Goal: Task Accomplishment & Management: Manage account settings

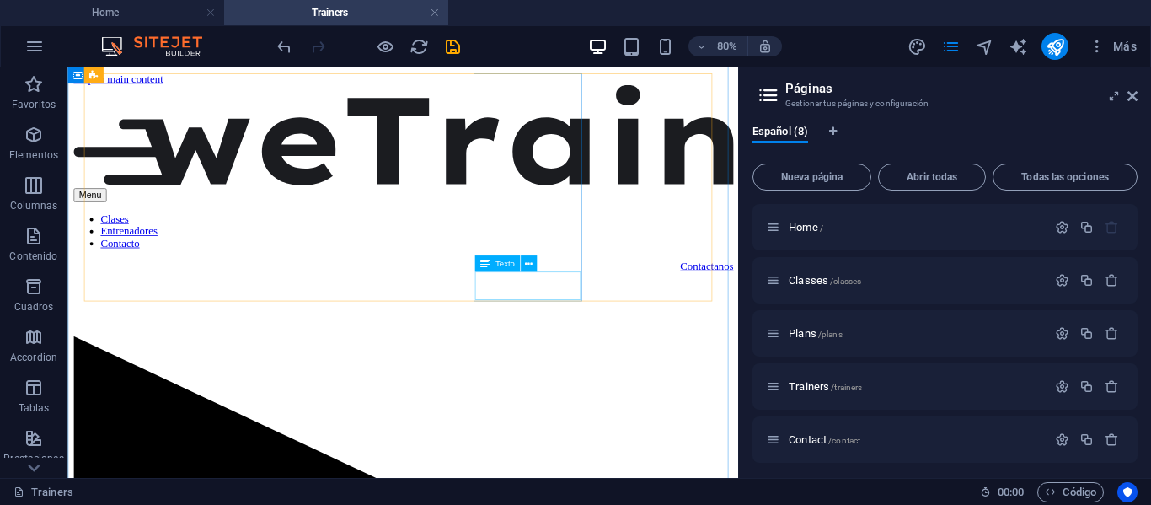
scroll to position [2275, 0]
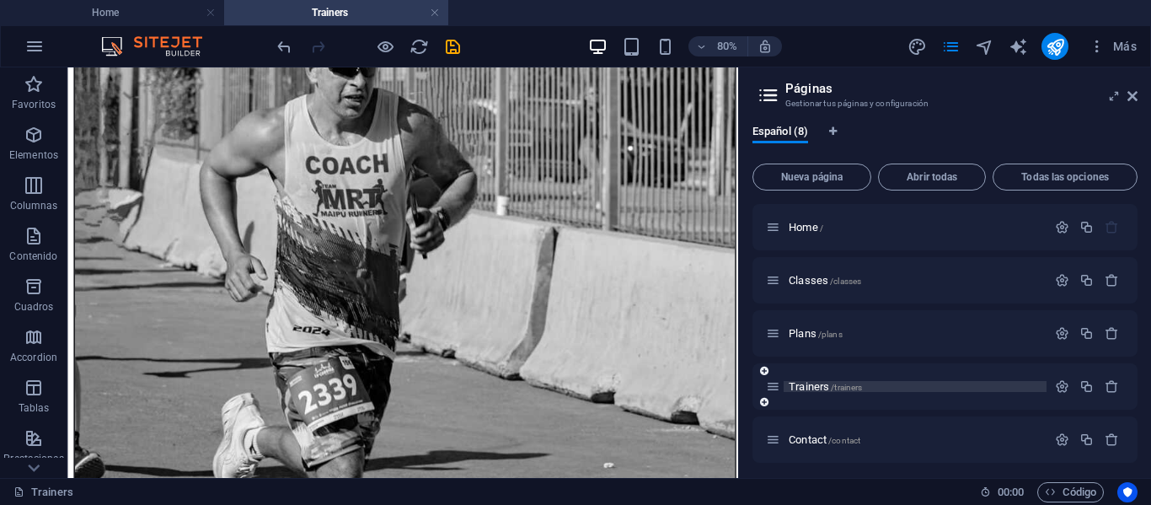
click at [806, 388] on span "Trainers /trainers" at bounding box center [825, 386] width 73 height 13
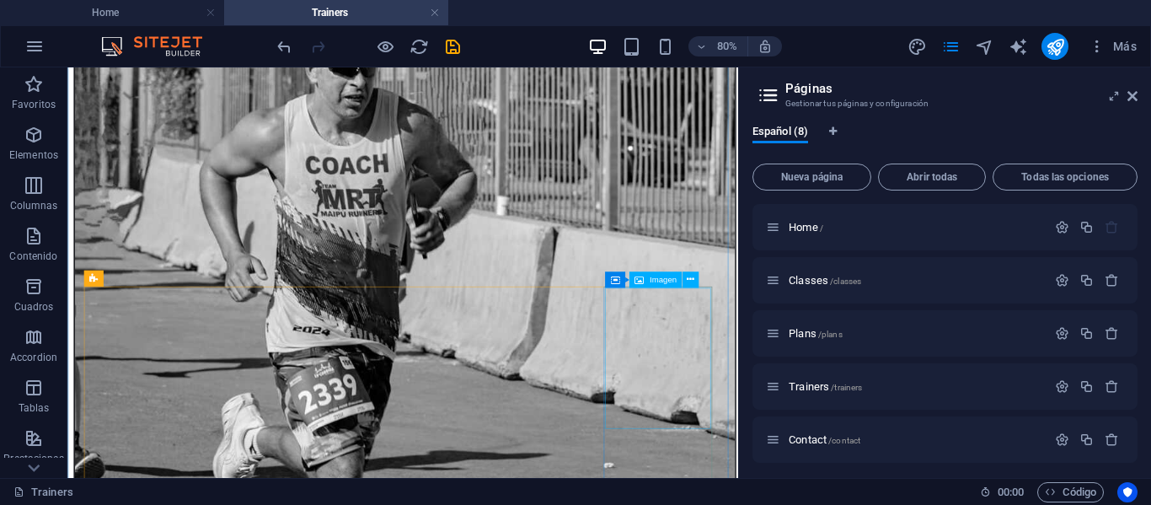
scroll to position [1264, 0]
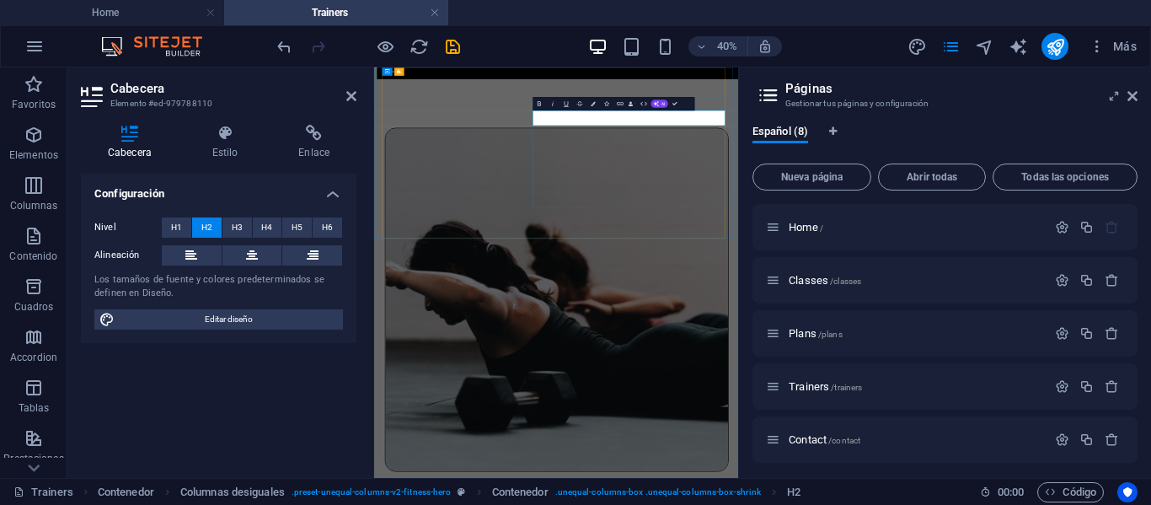
click at [1129, 98] on icon at bounding box center [1133, 95] width 10 height 13
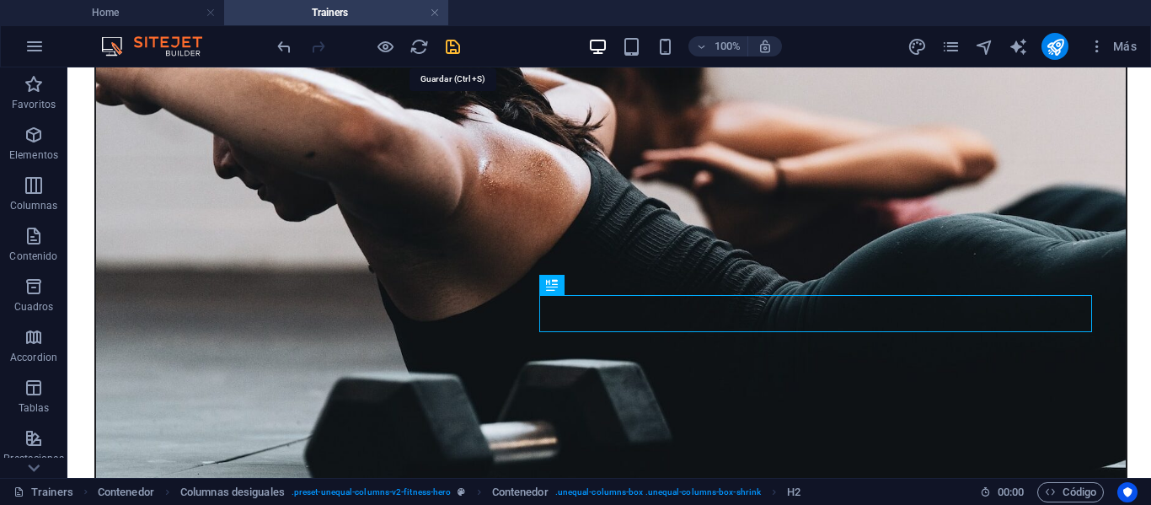
click at [460, 37] on icon "save" at bounding box center [452, 46] width 19 height 19
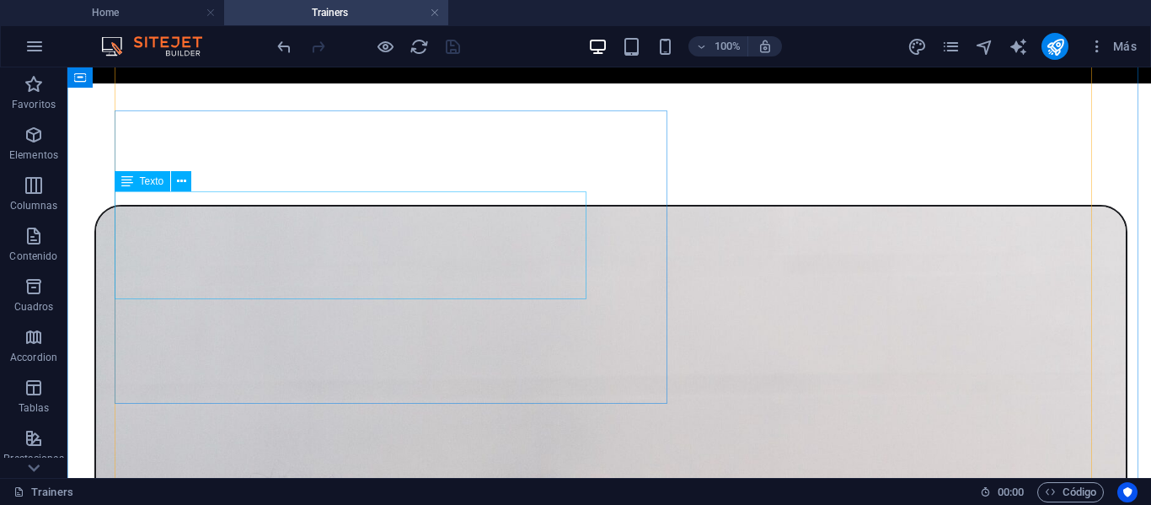
scroll to position [506, 0]
